Goal: Task Accomplishment & Management: Use online tool/utility

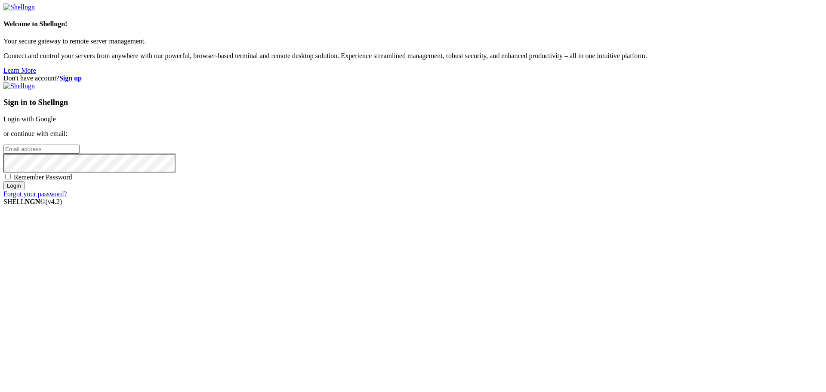
type input "bias76"
click at [56, 123] on link "Login with Google" at bounding box center [29, 118] width 52 height 7
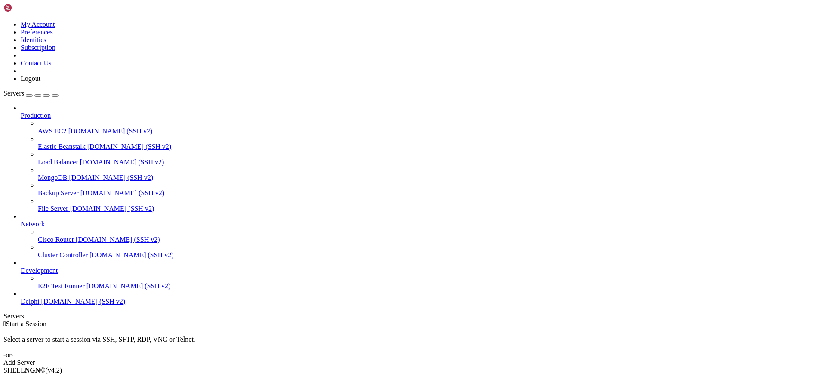
click at [40, 305] on span "Delphi" at bounding box center [30, 301] width 19 height 7
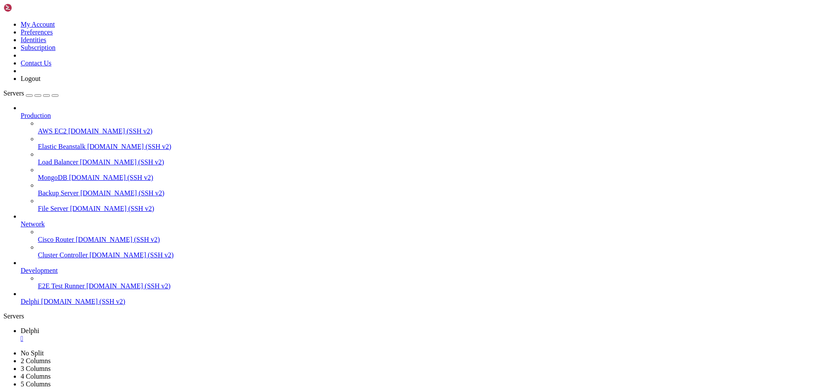
type input "/home/bias76/delphi"
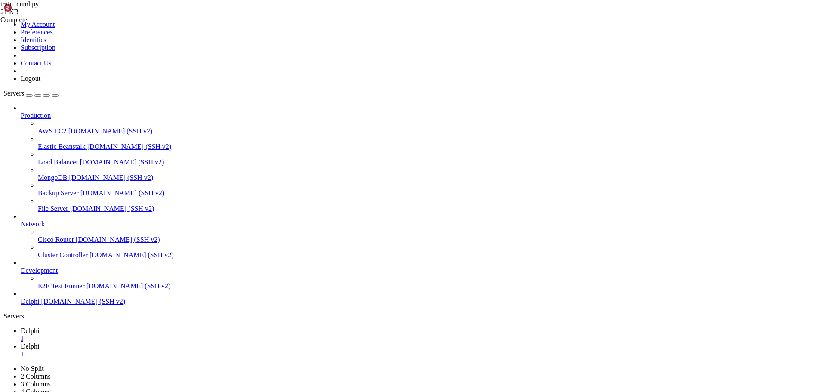
scroll to position [748, 0]
type textarea "return X_scaled, y, scaler"
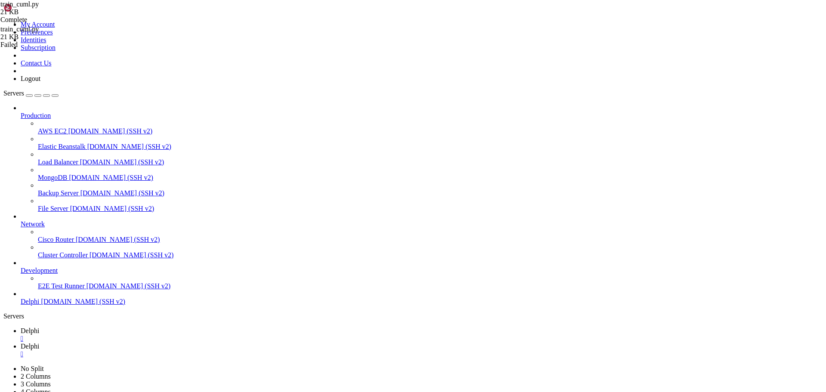
type textarea "return X_scaled, y, scaler"
click at [501, 327] on ul "Delphi  Delphi " at bounding box center [412, 342] width 819 height 31
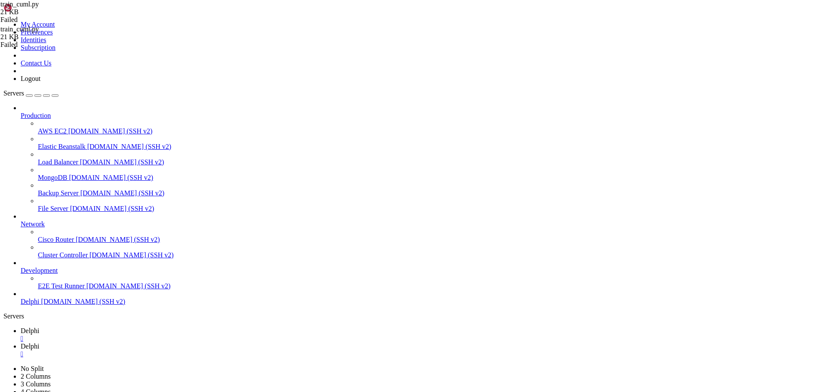
scroll to position [972, 0]
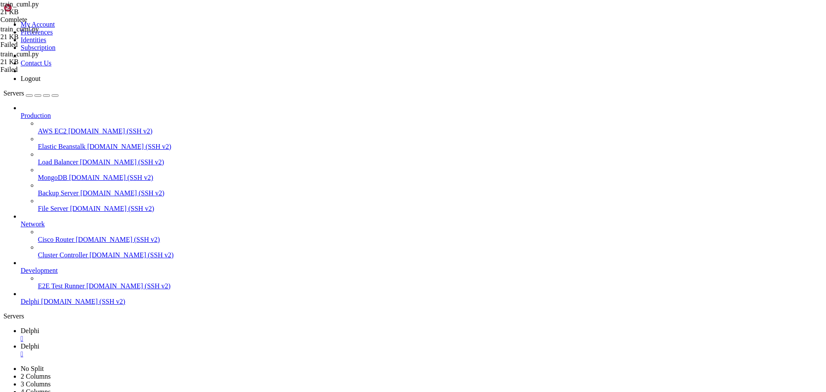
scroll to position [645, 0]
type textarea "return X_scaled, y, scaler"
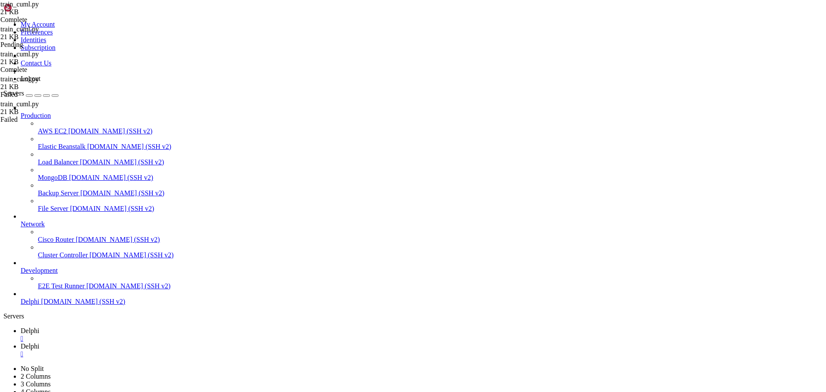
type textarea "main(pattern_length=args.pattern_length, offset=args.offset, balance_strategy=a…"
type textarea "# -*- coding: utf-8 -*-"
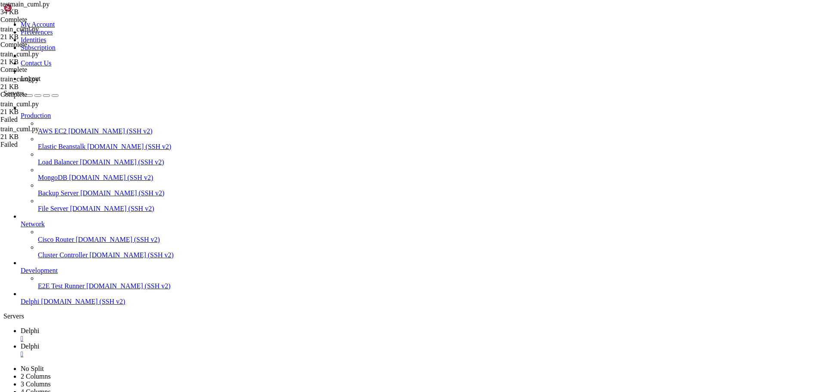
type textarea "FALLBACK_MODEL_PATH = "/home/bias76/delphi/models/delphi_stock_model_20250925_1…"
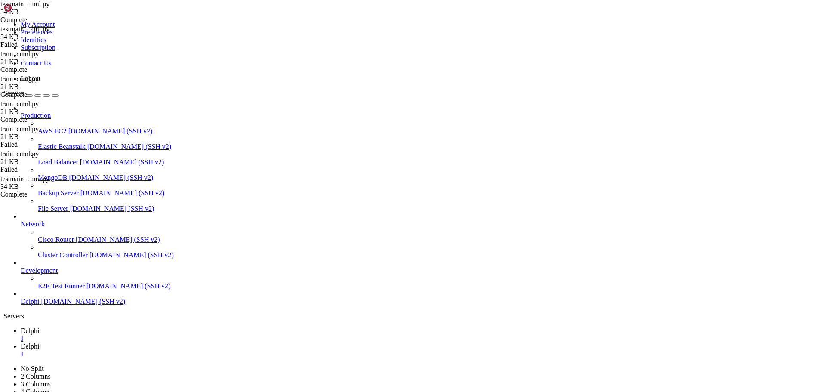
type textarea "FALLBACK_MODEL_PATH = "/home/bias76/delphi/models/delphi_stock_model_20250925_1…"
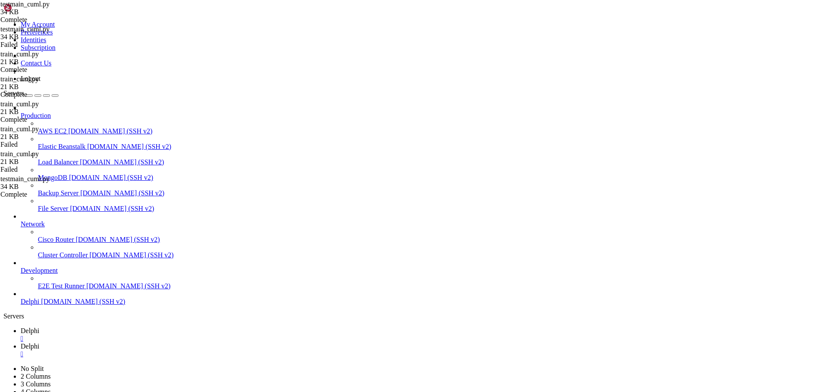
type textarea "level=[DOMAIN_NAME],"
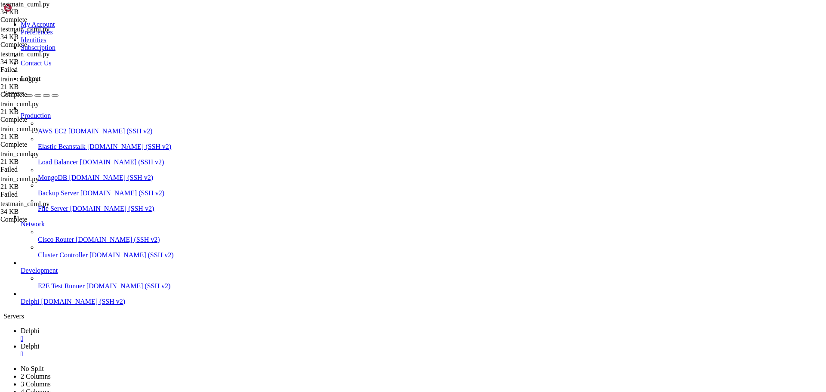
type input "c,,lient"
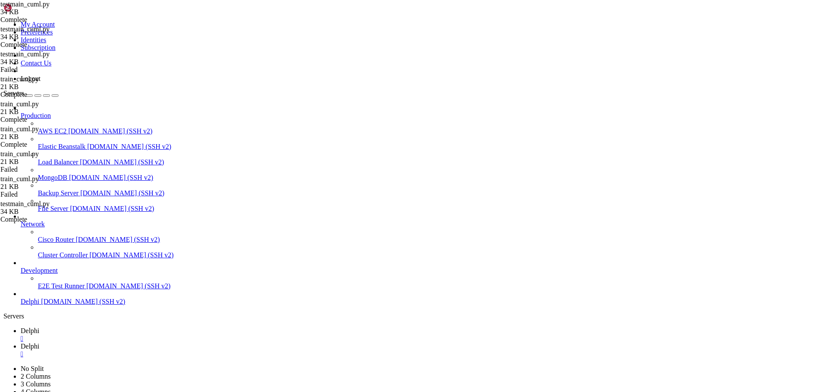
type textarea "finally:"
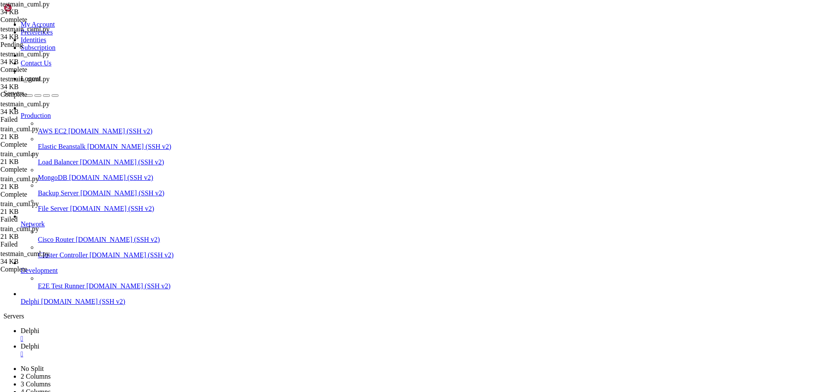
type textarea "FALLBACK_MODEL_PATH = "/home/bias76/delphi/models/delphi_stock_model_20250925_1…"
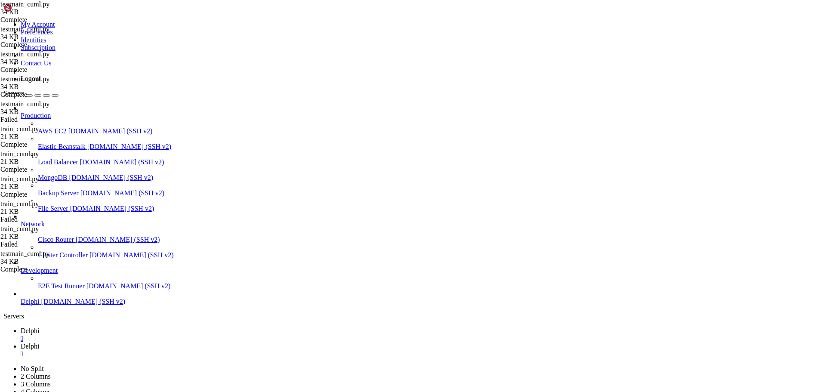
type textarea "from dotenv import load_dotenv"
type input "c,,"
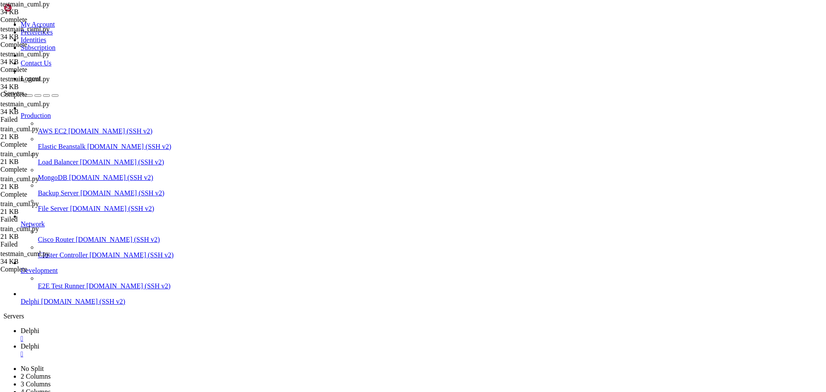
type textarea "if sid in client_tickers and client_tickers[sid] == ticker:"
